Goal: Find specific page/section: Find specific page/section

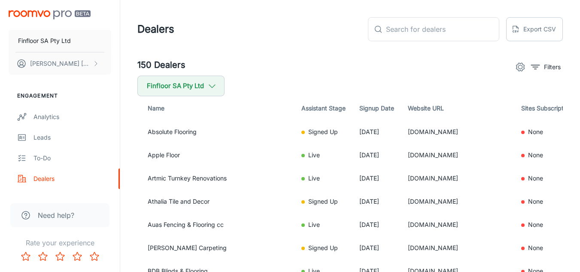
click at [560, 67] on p "Filters" at bounding box center [552, 66] width 17 height 9
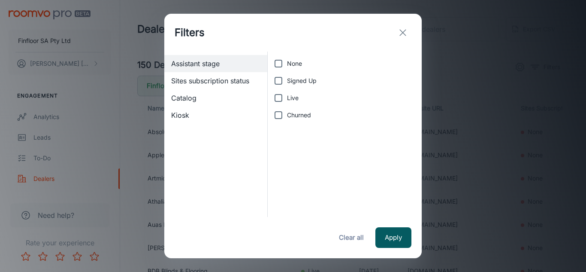
click at [279, 99] on input "Live" at bounding box center [278, 97] width 17 height 17
checkbox input "true"
click at [394, 237] on button "Apply" at bounding box center [394, 237] width 36 height 21
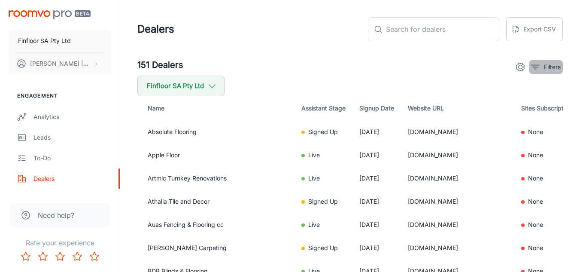
click at [558, 70] on p "Filters" at bounding box center [552, 66] width 17 height 9
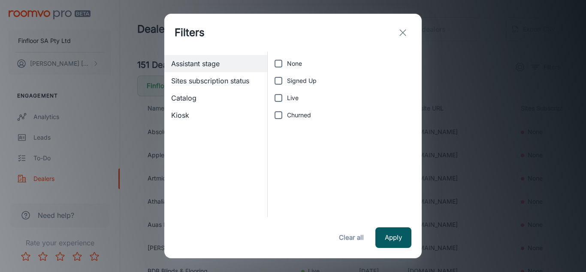
click at [283, 105] on input "Live" at bounding box center [278, 97] width 17 height 17
checkbox input "true"
click at [395, 231] on button "Apply" at bounding box center [394, 237] width 36 height 21
